Goal: Check status: Check status

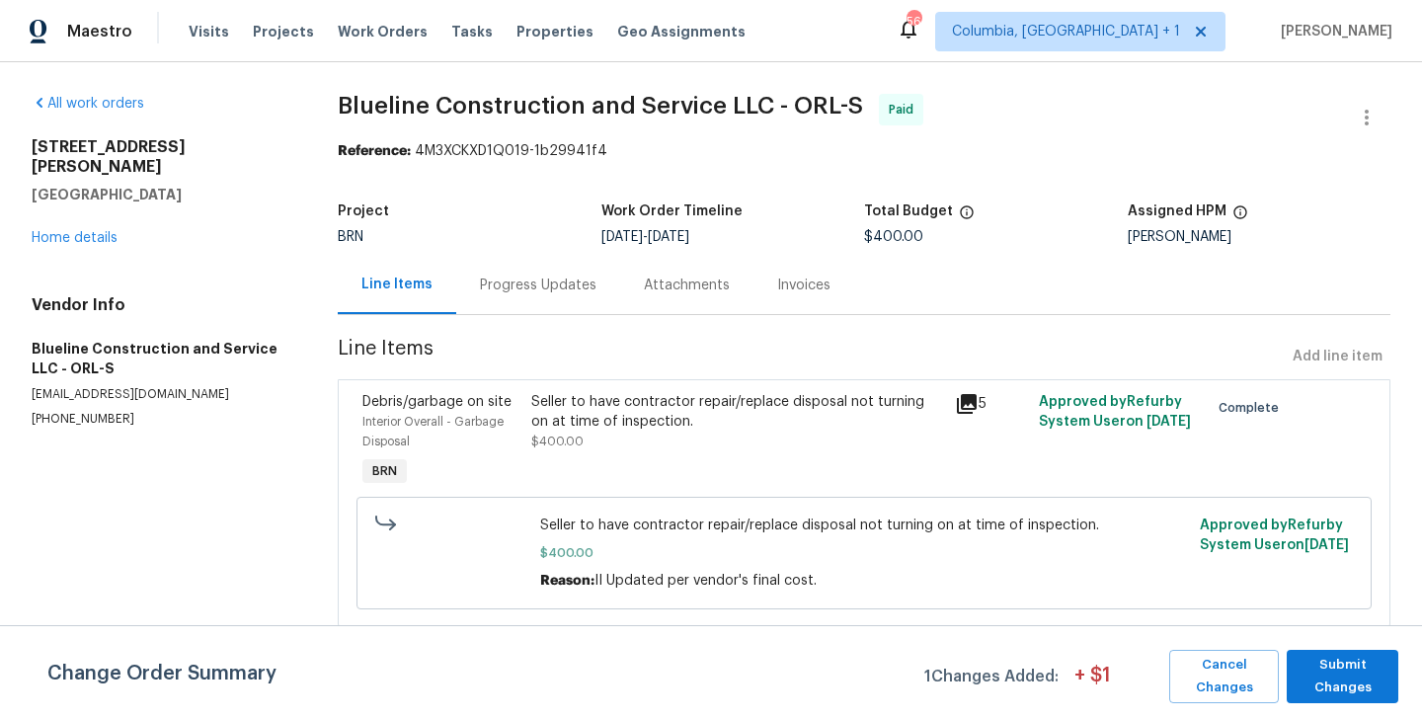
click at [267, 363] on div "Vendor Info Blueline Construction and Service LLC - ORL-S cbrown@bluelineconstr…" at bounding box center [161, 361] width 259 height 132
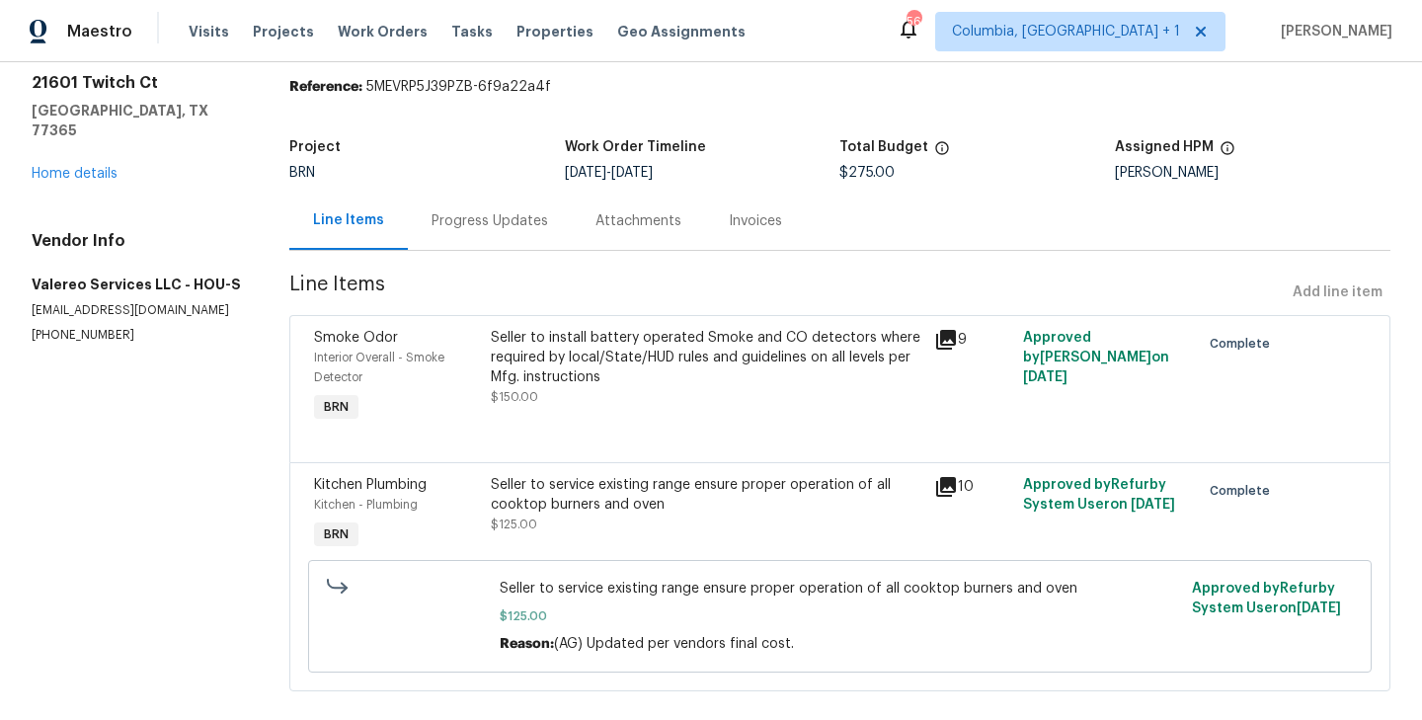
scroll to position [93, 0]
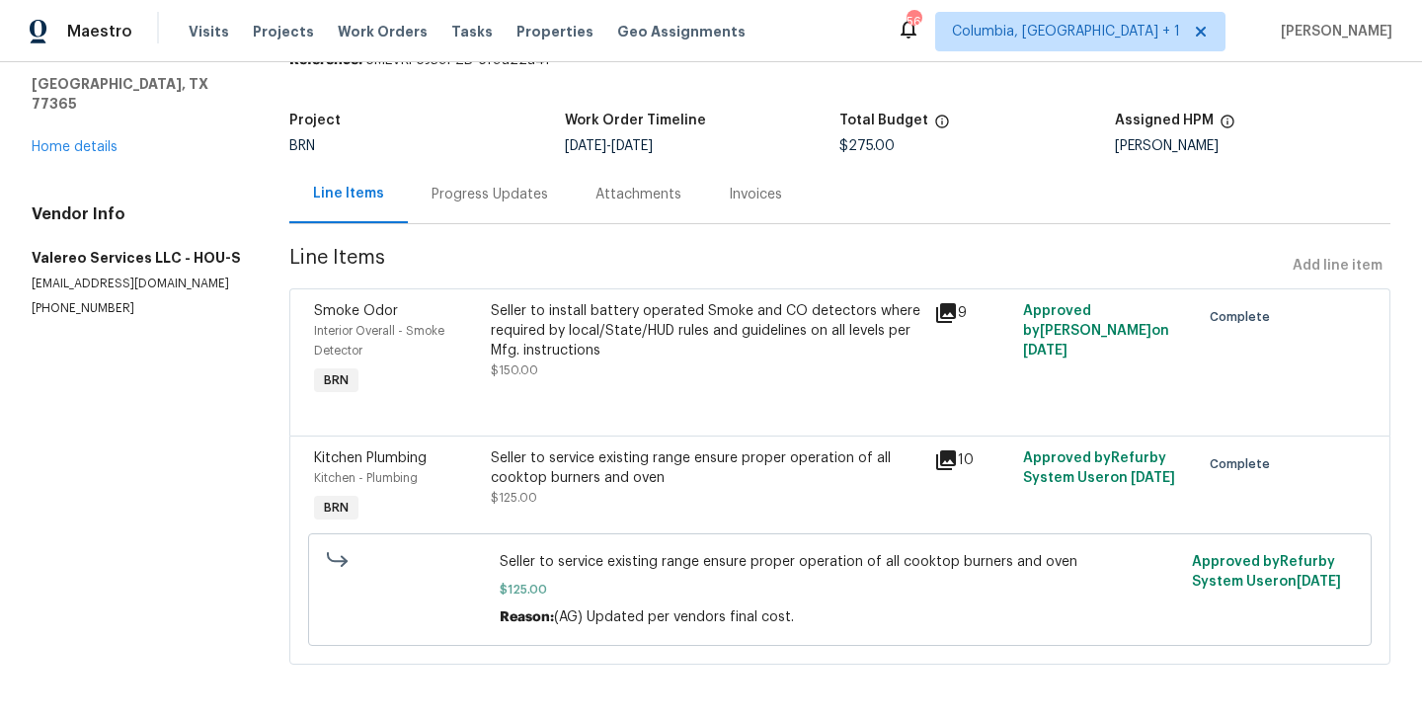
click at [237, 379] on section "All work orders [STREET_ADDRESS][PERSON_NAME] Home details Vendor Info Valereo …" at bounding box center [137, 345] width 210 height 685
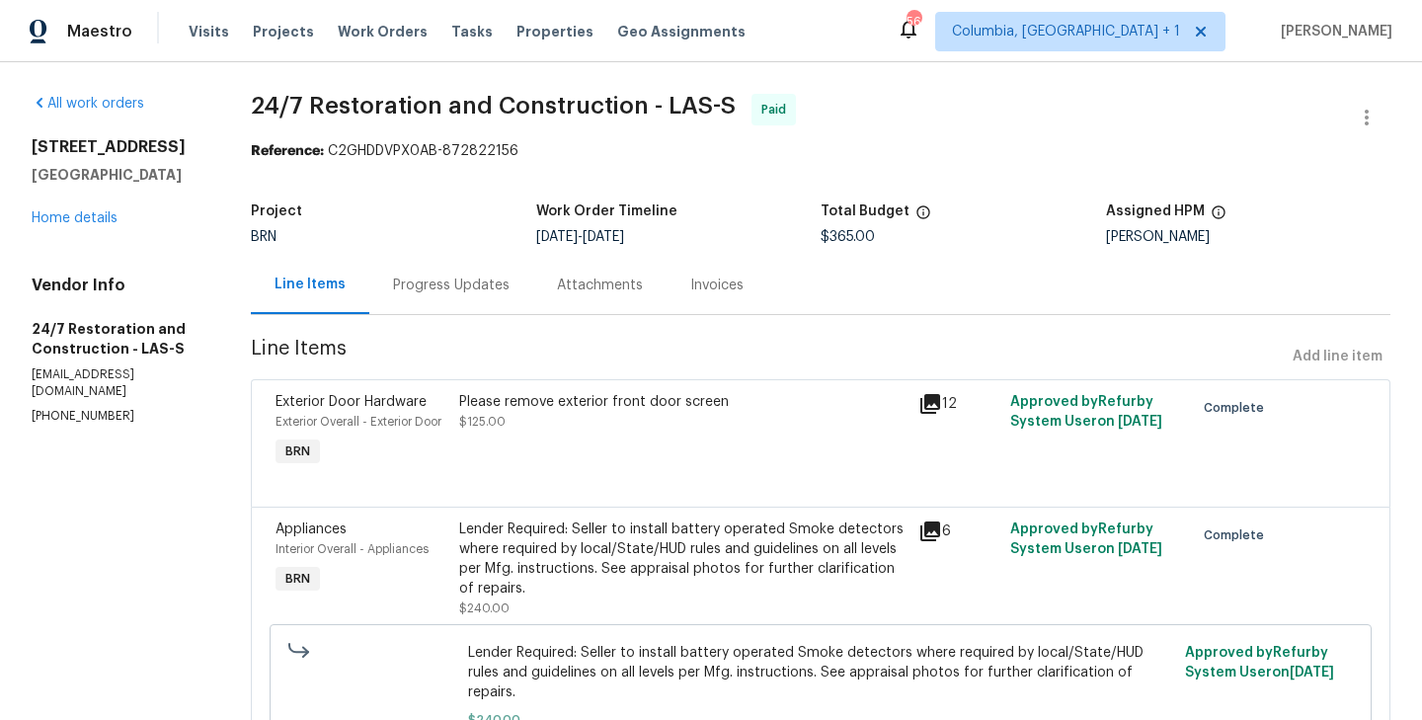
click at [440, 280] on div "Progress Updates" at bounding box center [451, 286] width 117 height 20
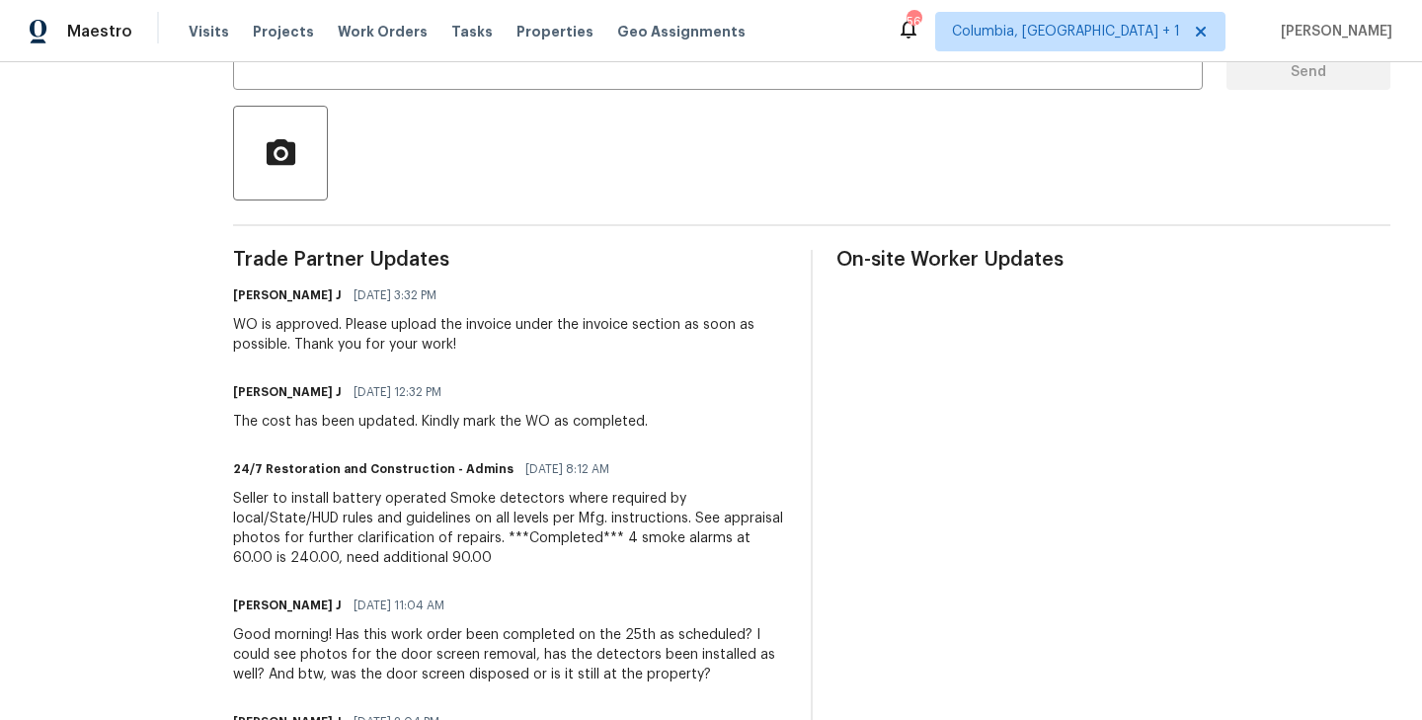
scroll to position [399, 0]
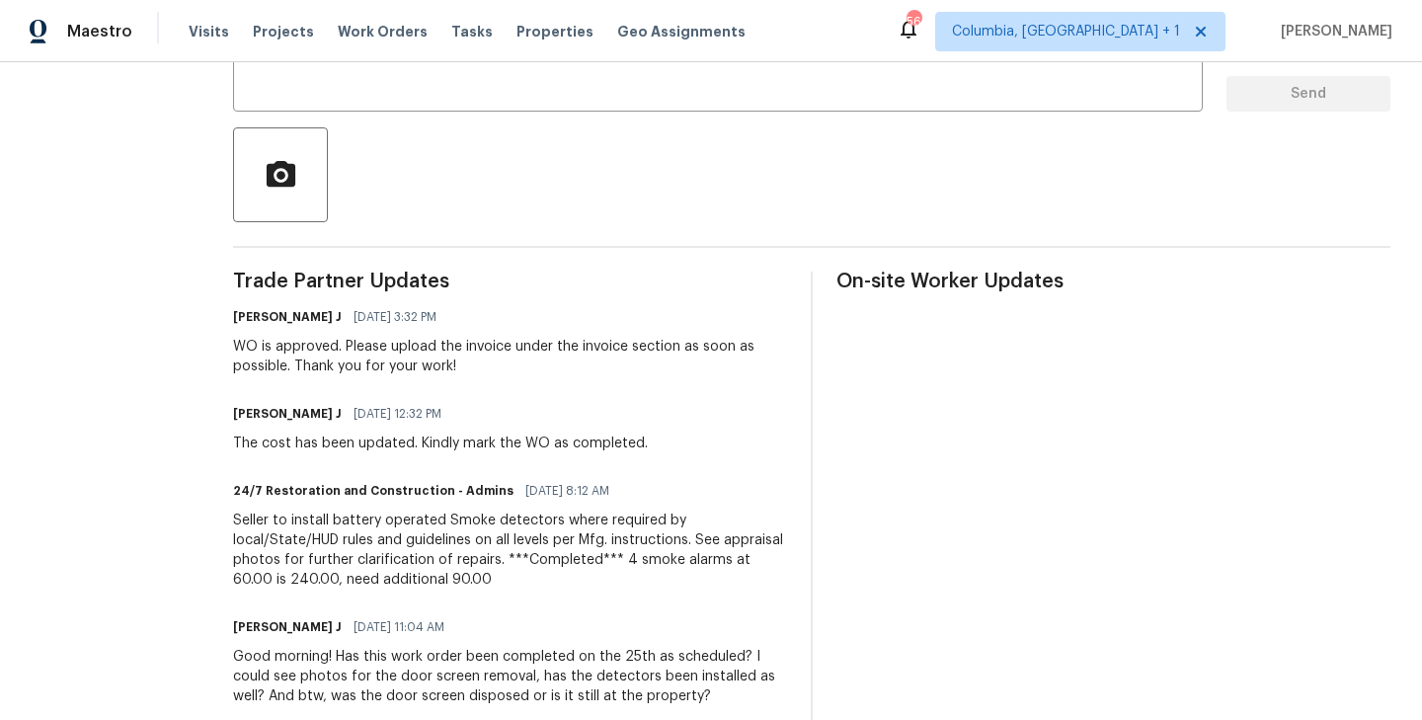
click at [213, 425] on div "All work orders 3308 Paragon Dr Las Vegas, NV 89117 Home details Vendor Info 24…" at bounding box center [711, 444] width 1422 height 1562
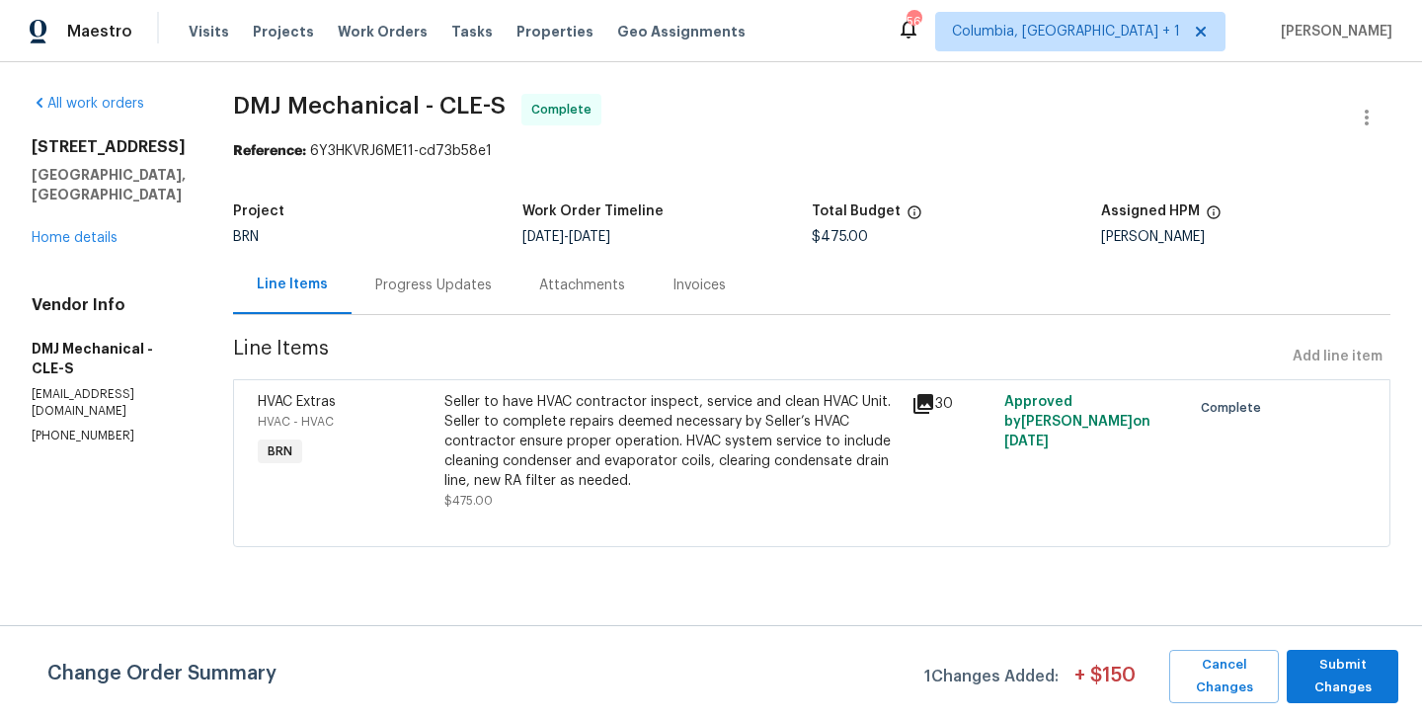
click at [442, 283] on div "Progress Updates" at bounding box center [433, 286] width 117 height 20
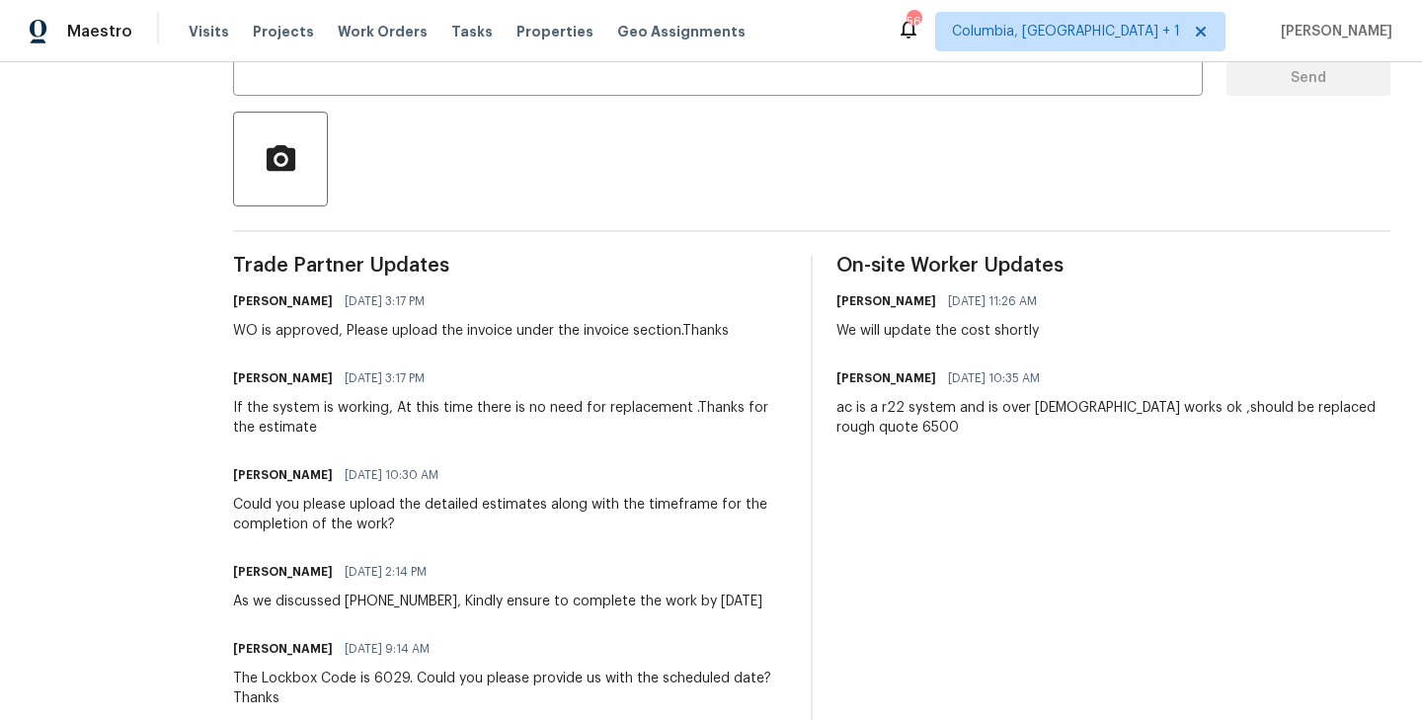
scroll to position [429, 0]
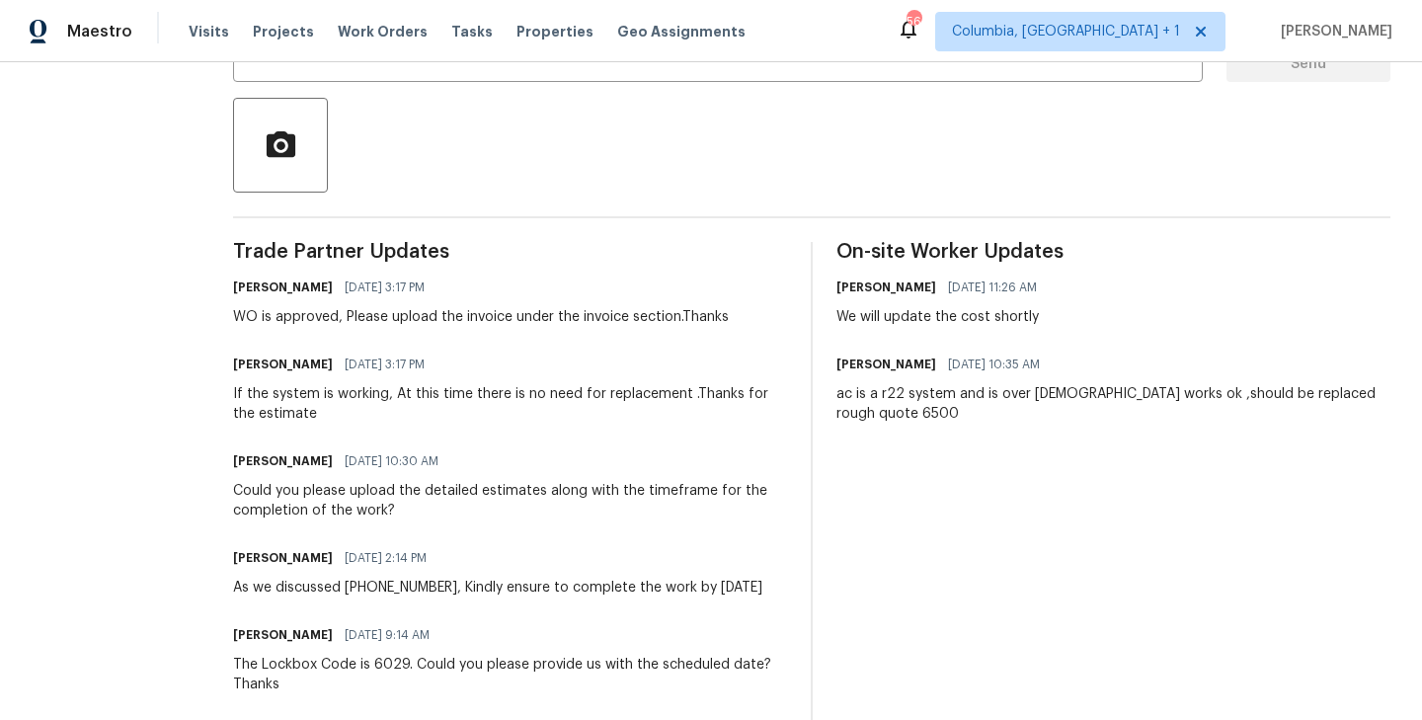
click at [126, 395] on section "All work orders [STREET_ADDRESS] Home details Vendor Info DMJ Mechanical - CLE-…" at bounding box center [109, 308] width 154 height 1286
